Goal: Task Accomplishment & Management: Manage account settings

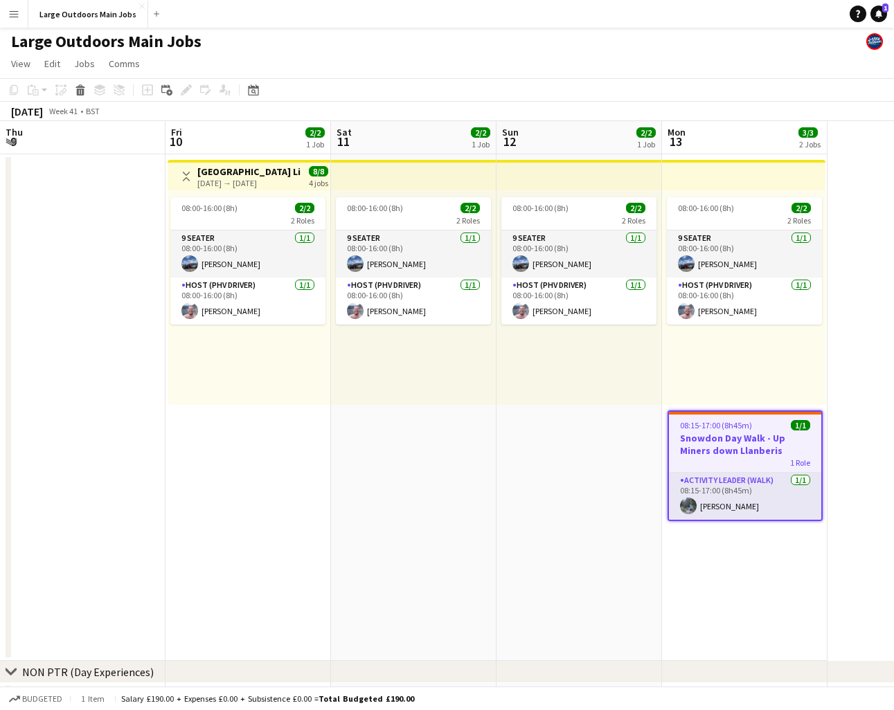
scroll to position [0, 329]
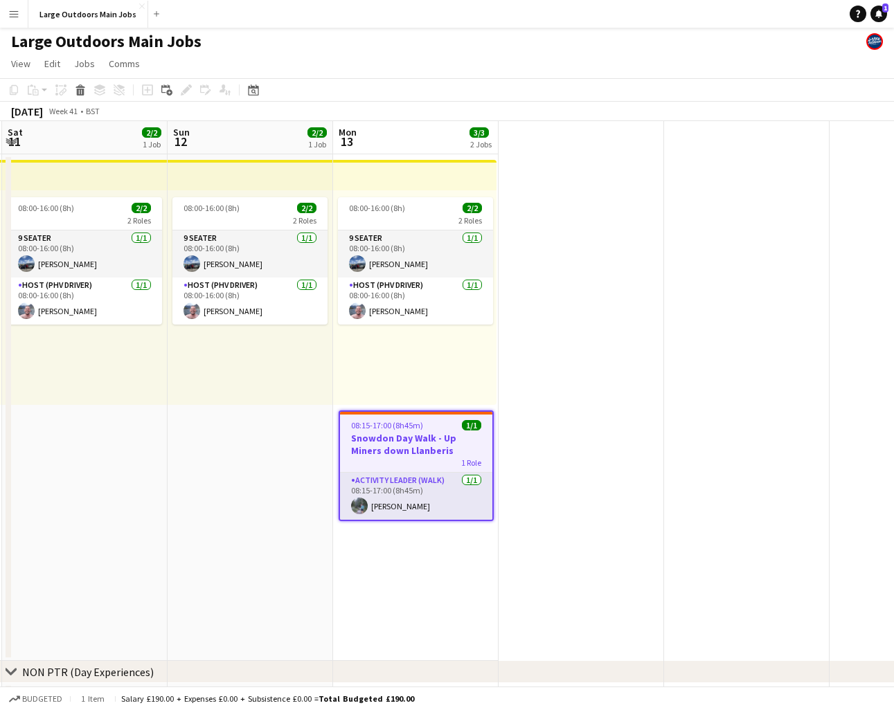
click at [387, 444] on h3 "Snowdon Day Walk - Up Miners down Llanberis" at bounding box center [416, 444] width 152 height 25
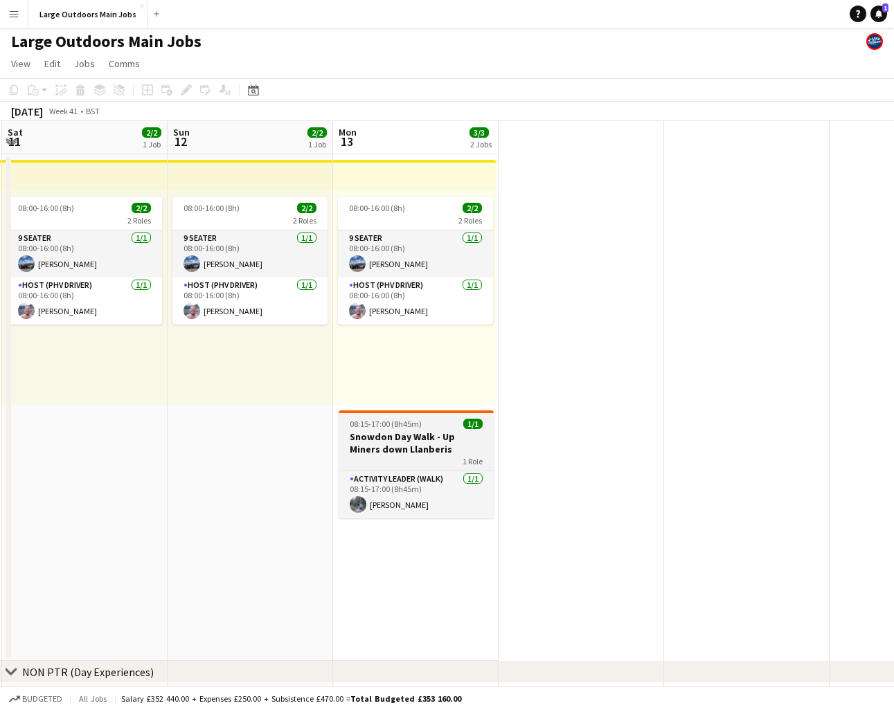
click at [391, 436] on h3 "Snowdon Day Walk - Up Miners down Llanberis" at bounding box center [415, 443] width 155 height 25
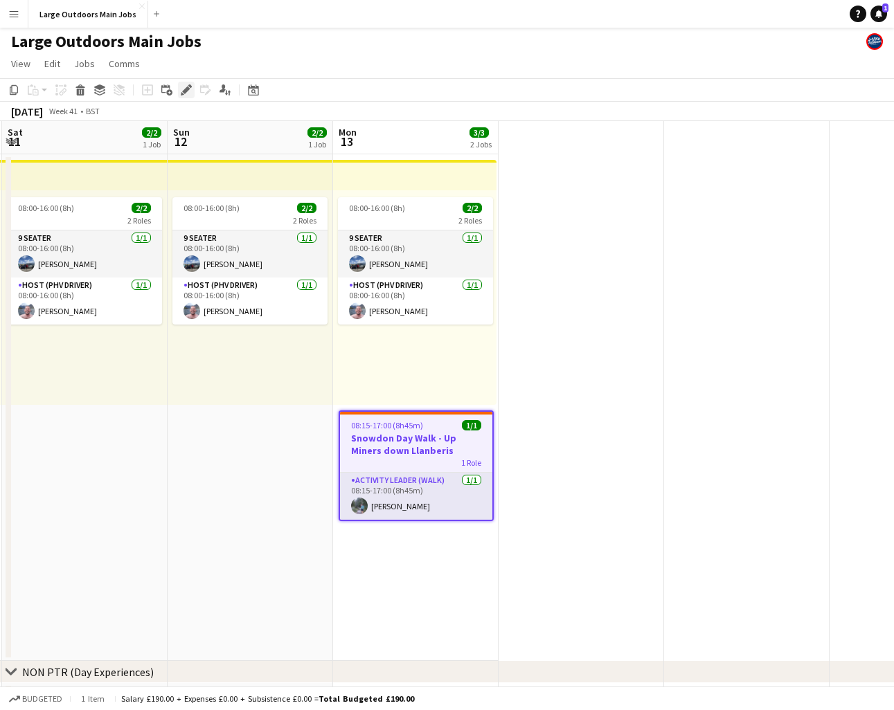
click at [194, 90] on div "Edit" at bounding box center [186, 90] width 17 height 17
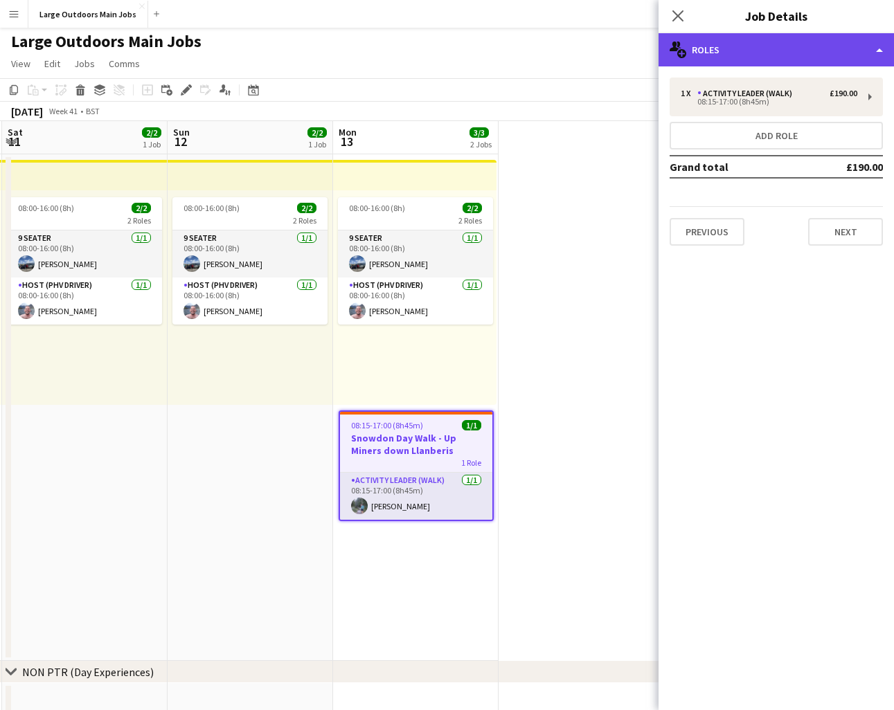
click at [768, 47] on div "multiple-users-add Roles" at bounding box center [775, 49] width 235 height 33
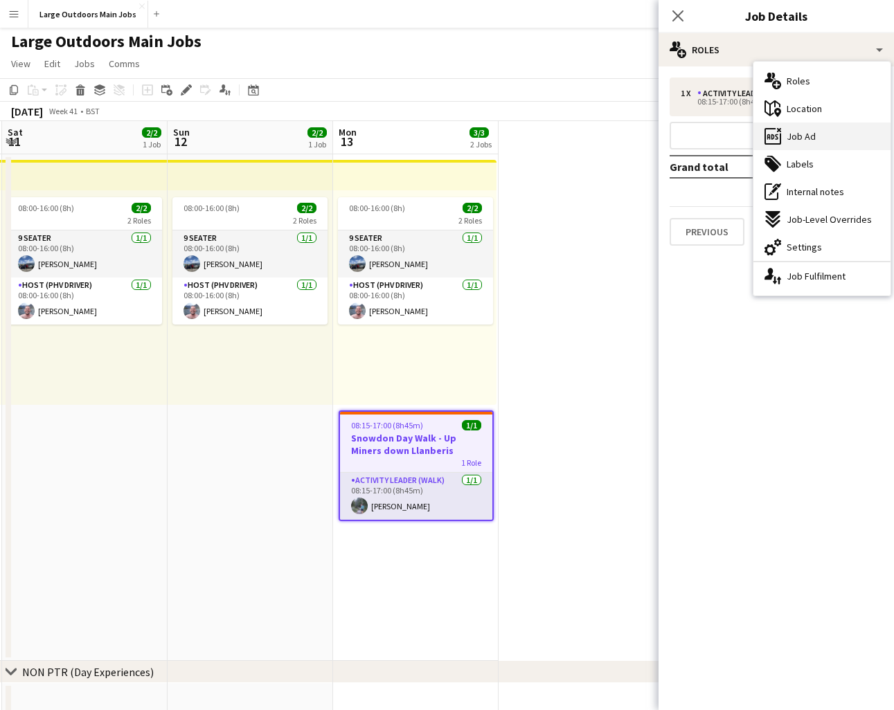
click at [797, 137] on span "Job Ad" at bounding box center [800, 136] width 29 height 12
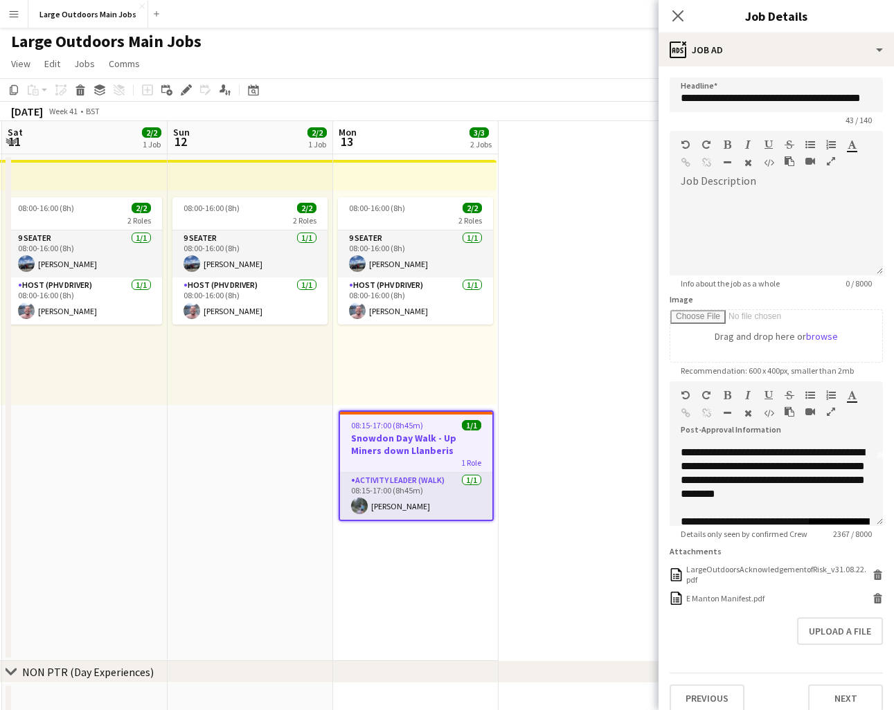
scroll to position [0, 0]
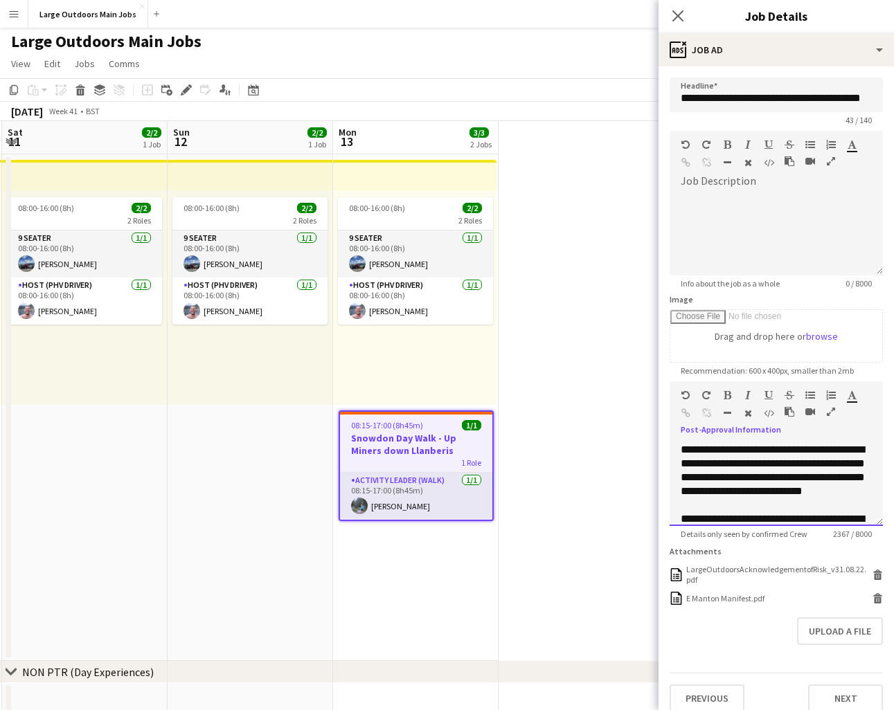
click at [750, 507] on div "**********" at bounding box center [775, 533] width 191 height 180
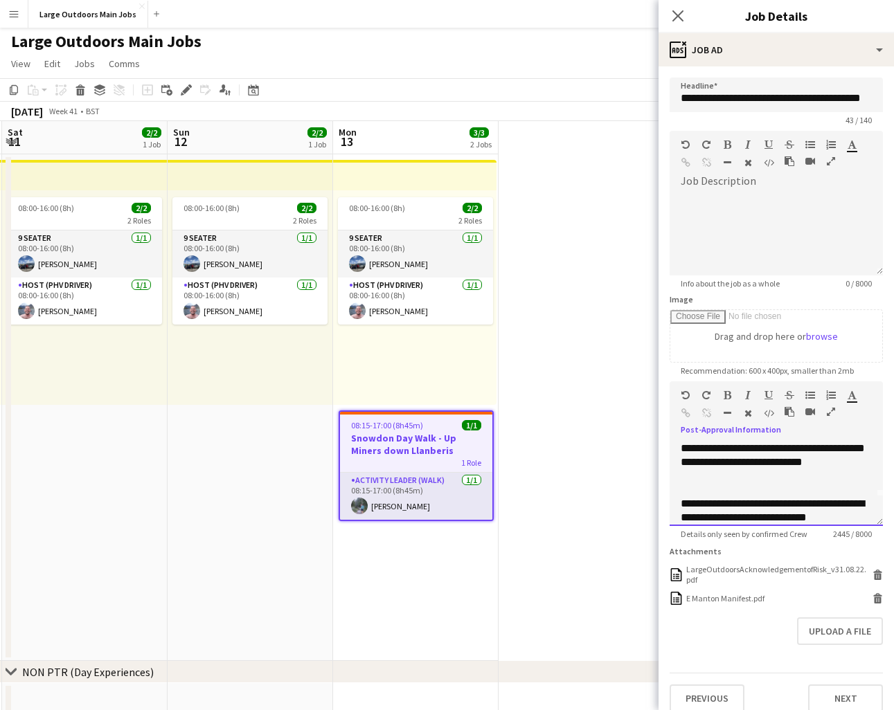
scroll to position [43, 0]
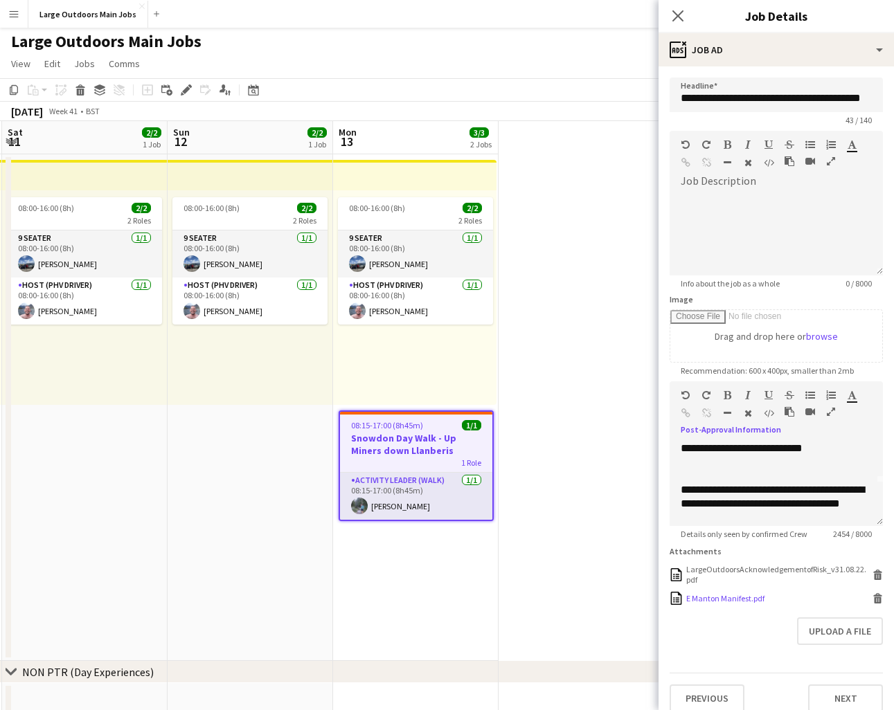
click at [878, 599] on icon "Delete" at bounding box center [877, 598] width 10 height 10
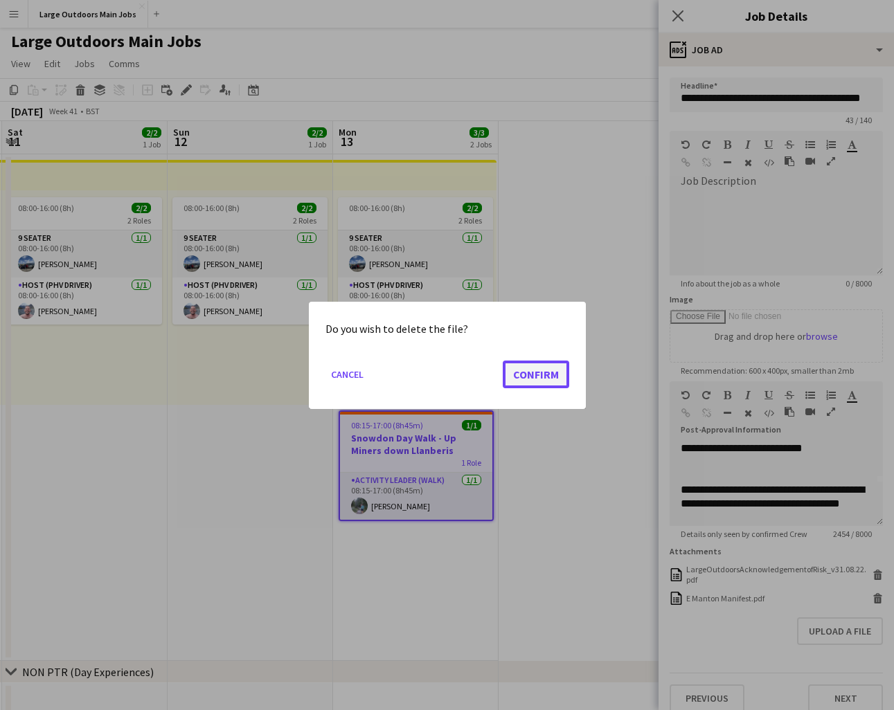
click at [530, 381] on button "Confirm" at bounding box center [536, 374] width 66 height 28
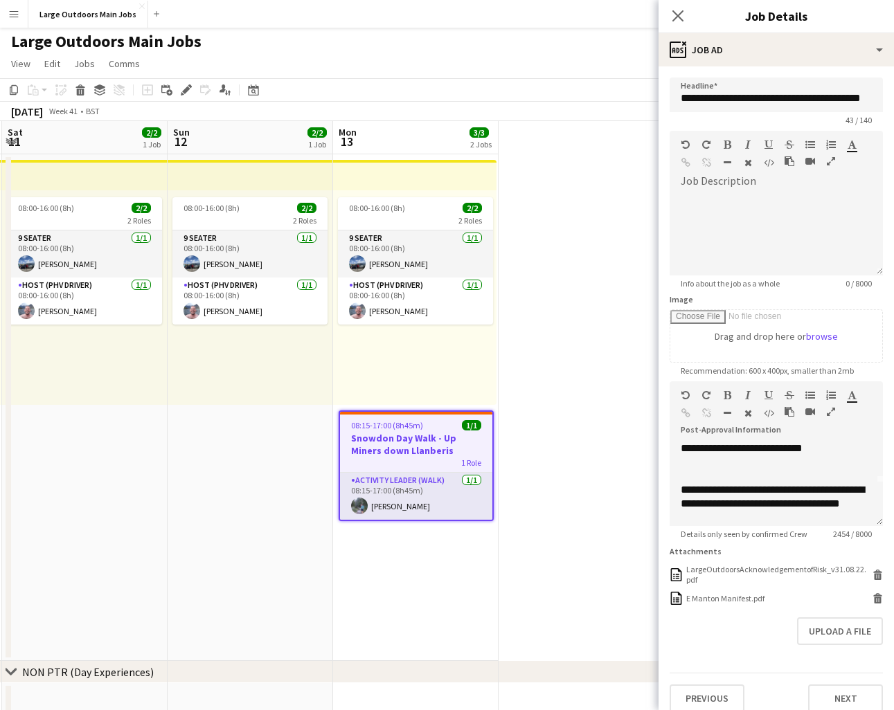
scroll to position [2, 0]
click at [840, 613] on button "Upload a file" at bounding box center [840, 611] width 86 height 28
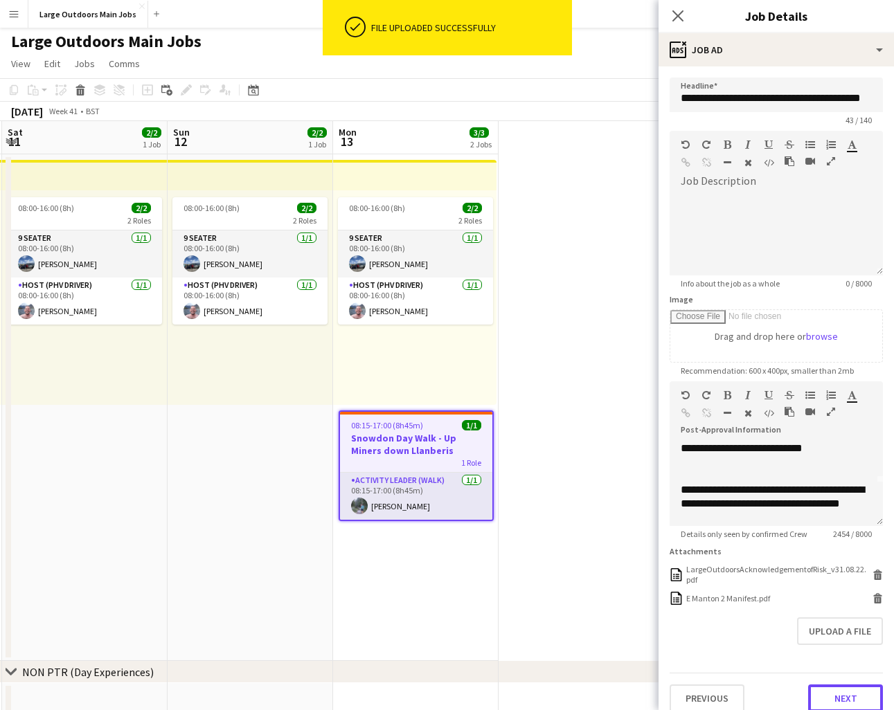
click at [835, 695] on button "Next" at bounding box center [845, 699] width 75 height 28
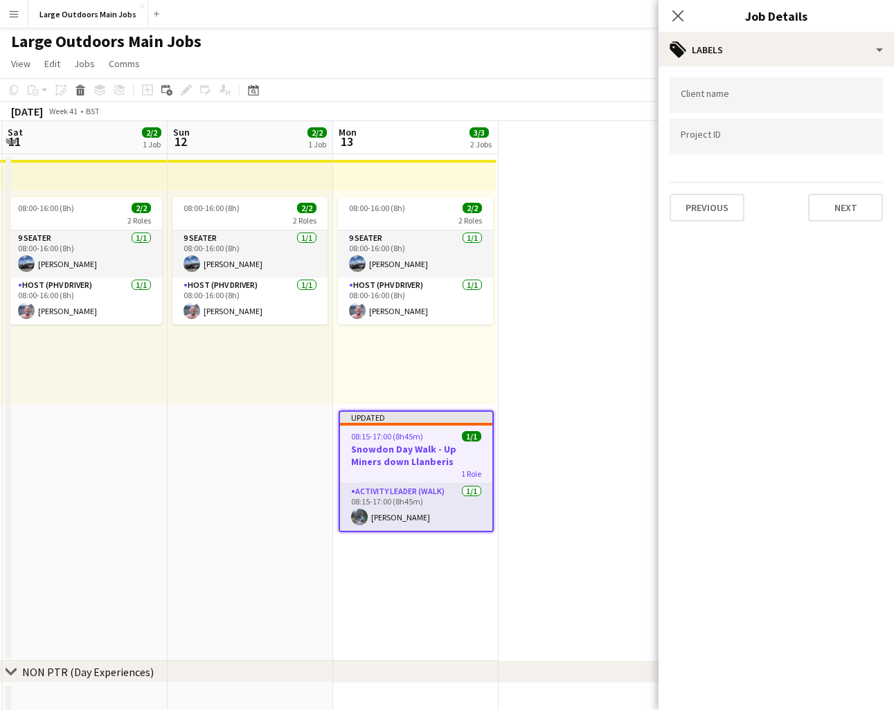
click at [675, 12] on icon "Close pop-in" at bounding box center [677, 15] width 11 height 11
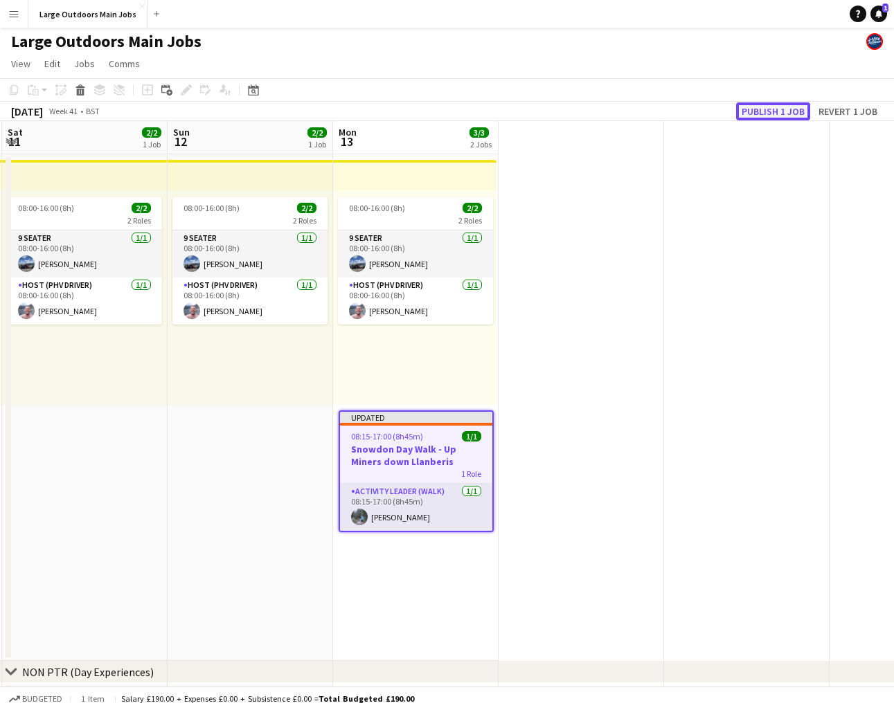
click at [770, 109] on button "Publish 1 job" at bounding box center [773, 111] width 74 height 18
